Goal: Task Accomplishment & Management: Use online tool/utility

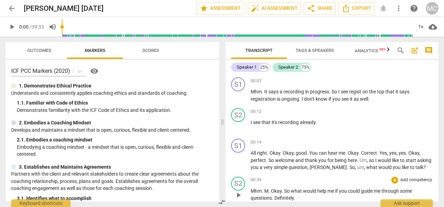
click at [351, 186] on div "00:39 + Add competency keyboard_arrow_right Mhm . M . Okay . So what would help…" at bounding box center [341, 189] width 182 height 25
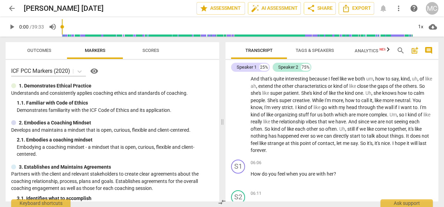
scroll to position [628, 0]
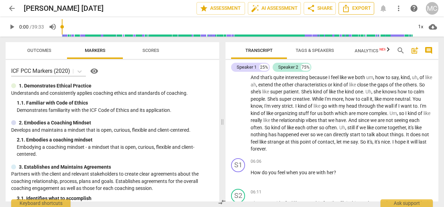
click at [359, 7] on span "Export" at bounding box center [355, 8] width 29 height 8
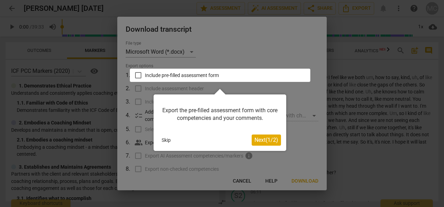
click at [282, 29] on div at bounding box center [222, 103] width 444 height 207
click at [260, 144] on button "Next ( 1 / 2 )" at bounding box center [265, 140] width 29 height 11
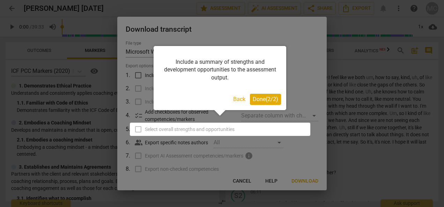
drag, startPoint x: 260, startPoint y: 144, endPoint x: 260, endPoint y: 104, distance: 40.1
click at [260, 0] on body "arrow_back [PERSON_NAME] [DATE] edit star Assessment auto_fix_high AI Assessmen…" at bounding box center [222, 0] width 444 height 0
click at [260, 103] on button "Done ( 2 / 2 )" at bounding box center [265, 99] width 31 height 11
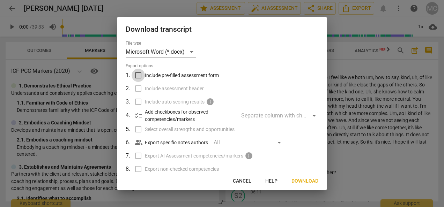
click at [139, 75] on input "Include pre-filled assessment form" at bounding box center [137, 75] width 13 height 13
checkbox input "true"
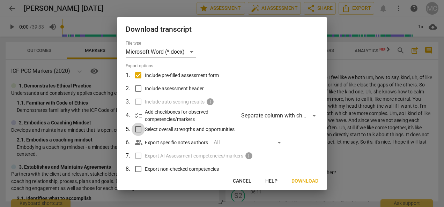
click at [139, 130] on input "Select overall strengths and opportunities" at bounding box center [137, 129] width 13 height 13
checkbox input "true"
click at [314, 181] on span "Next" at bounding box center [312, 181] width 13 height 7
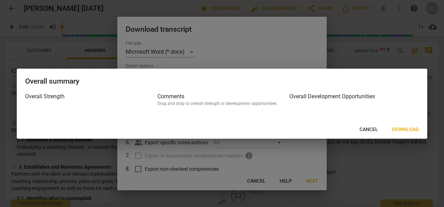
click at [405, 130] on span "Download" at bounding box center [405, 129] width 27 height 7
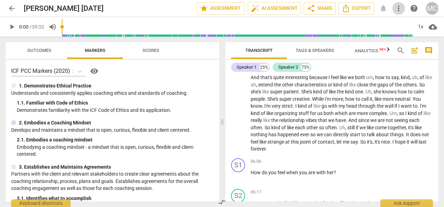
click at [400, 7] on span "more_vert" at bounding box center [398, 8] width 8 height 8
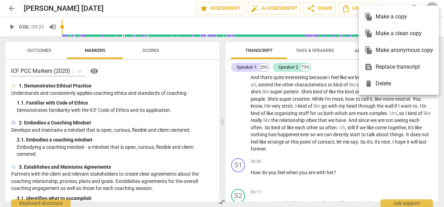
click at [151, 10] on div at bounding box center [222, 103] width 444 height 207
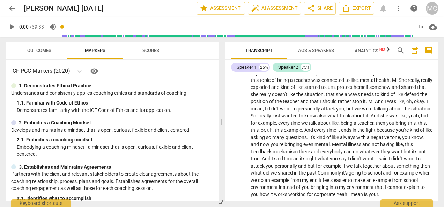
scroll to position [3960, 0]
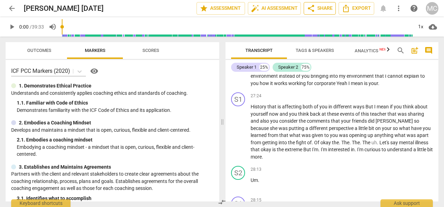
click at [322, 11] on span "share Share" at bounding box center [320, 8] width 26 height 8
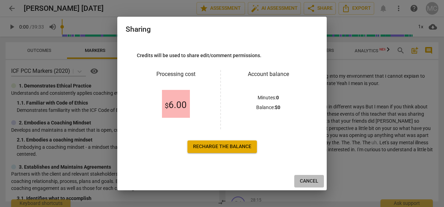
click at [306, 187] on button "Cancel" at bounding box center [309, 181] width 30 height 13
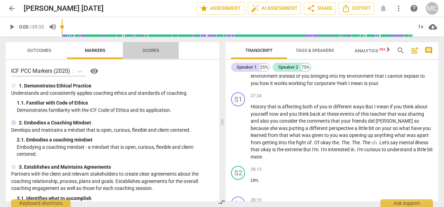
click at [143, 55] on span "Scores" at bounding box center [150, 50] width 33 height 9
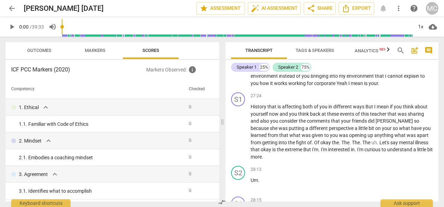
click at [89, 52] on span "Markers" at bounding box center [95, 50] width 21 height 5
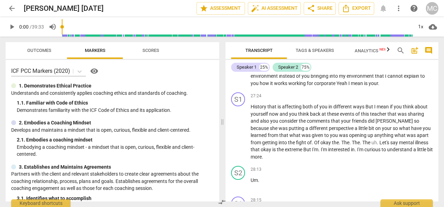
click at [40, 51] on span "Outcomes" at bounding box center [39, 50] width 24 height 5
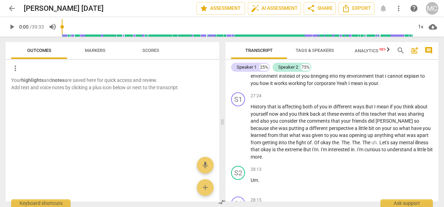
click at [312, 51] on span "Tags & Speakers" at bounding box center [314, 50] width 38 height 5
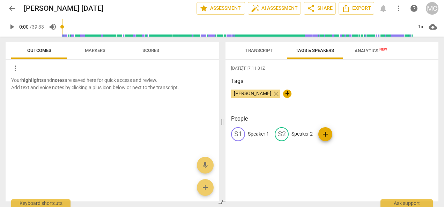
click at [283, 93] on span "+" at bounding box center [287, 94] width 8 height 8
type input "[PERSON_NAME]"
click at [266, 92] on span "[PERSON_NAME]" at bounding box center [252, 94] width 43 height 6
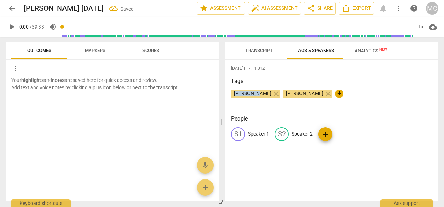
drag, startPoint x: 251, startPoint y: 80, endPoint x: 255, endPoint y: 92, distance: 12.0
click at [255, 92] on div "Tags [PERSON_NAME] close [PERSON_NAME] close +" at bounding box center [332, 93] width 202 height 32
click at [256, 93] on span "[PERSON_NAME]" at bounding box center [252, 94] width 43 height 6
drag, startPoint x: 256, startPoint y: 93, endPoint x: 254, endPoint y: 50, distance: 43.7
click at [254, 50] on span "Transcript" at bounding box center [258, 50] width 27 height 5
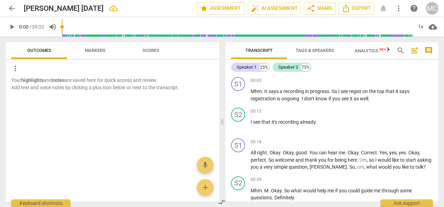
scroll to position [0, 0]
click at [319, 52] on span "Tags & Speakers" at bounding box center [314, 50] width 38 height 5
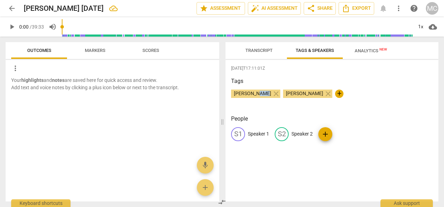
click at [259, 93] on span "[PERSON_NAME]" at bounding box center [252, 94] width 43 height 6
click at [266, 93] on span "[PERSON_NAME]" at bounding box center [252, 94] width 43 height 6
click at [237, 131] on span "edit" at bounding box center [238, 134] width 8 height 8
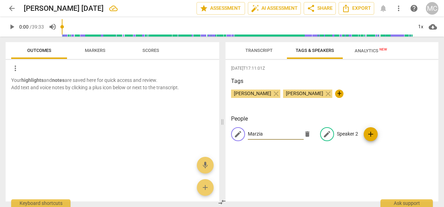
type input "Marzia"
click at [326, 136] on span "edit" at bounding box center [327, 134] width 8 height 8
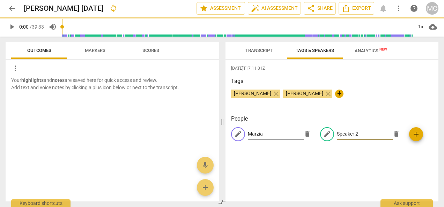
click at [337, 136] on input "Speaker 2" at bounding box center [365, 134] width 56 height 11
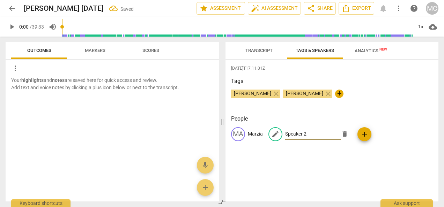
click at [326, 136] on input "Speaker 2" at bounding box center [313, 134] width 56 height 11
type input "S"
type input "[PERSON_NAME]"
click at [402, 169] on div "[DATE]T17:11:01Z Tags [PERSON_NAME] close [PERSON_NAME] close + People MA Marzi…" at bounding box center [331, 131] width 213 height 142
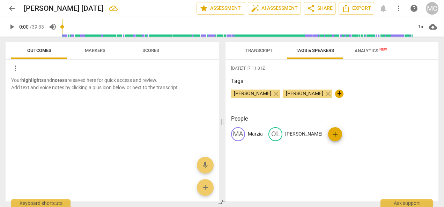
click at [362, 50] on span "Analytics New" at bounding box center [370, 50] width 32 height 5
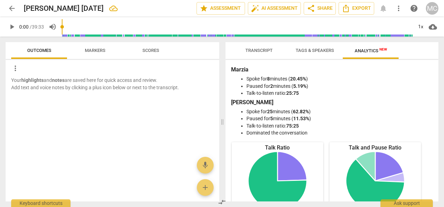
click at [439, 168] on div "Transcript Tags & Speakers Analytics New Marzia 25% [PERSON_NAME] 75% MA play_a…" at bounding box center [332, 122] width 221 height 171
click at [266, 52] on span "Transcript" at bounding box center [258, 50] width 27 height 5
